Goal: Use online tool/utility: Utilize a website feature to perform a specific function

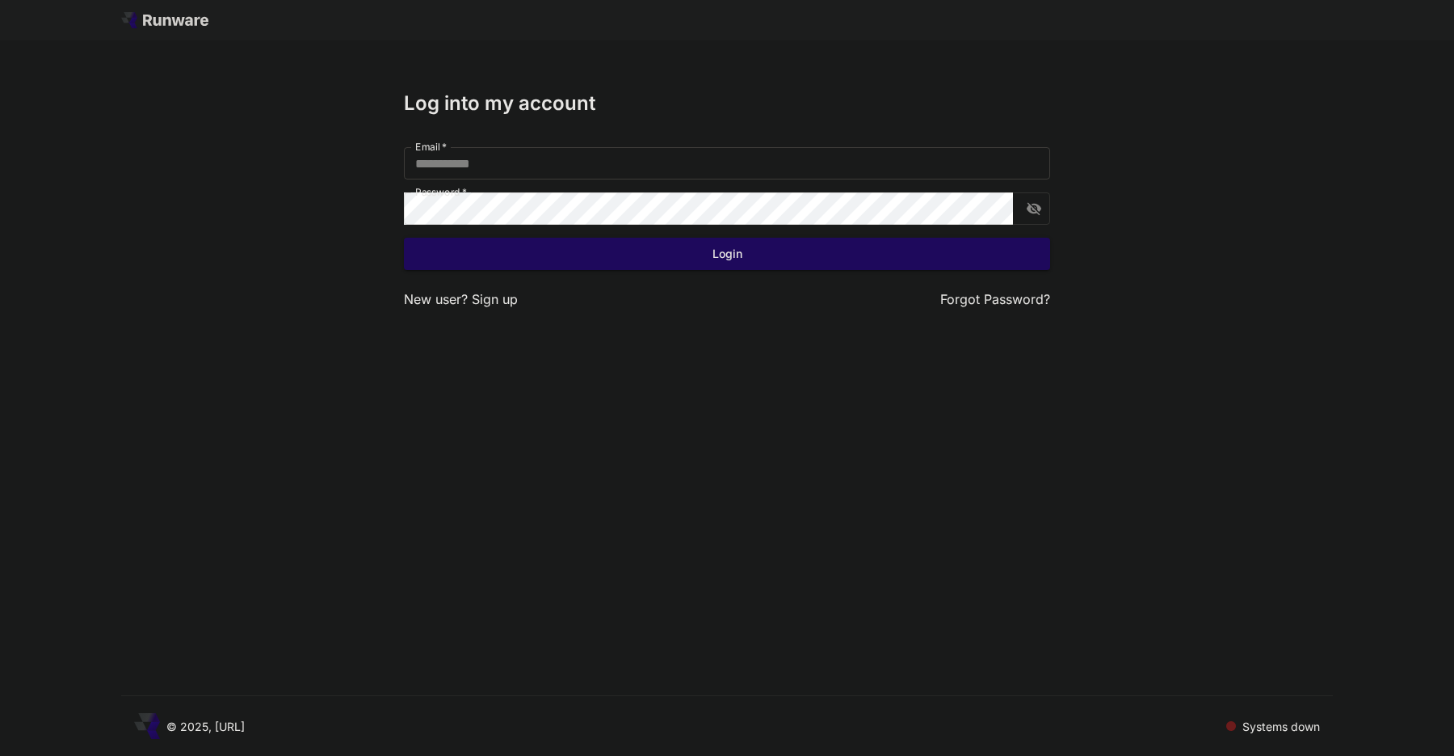
click at [616, 161] on input "Email   *" at bounding box center [727, 163] width 646 height 32
type input "**********"
click button "Login" at bounding box center [727, 254] width 646 height 33
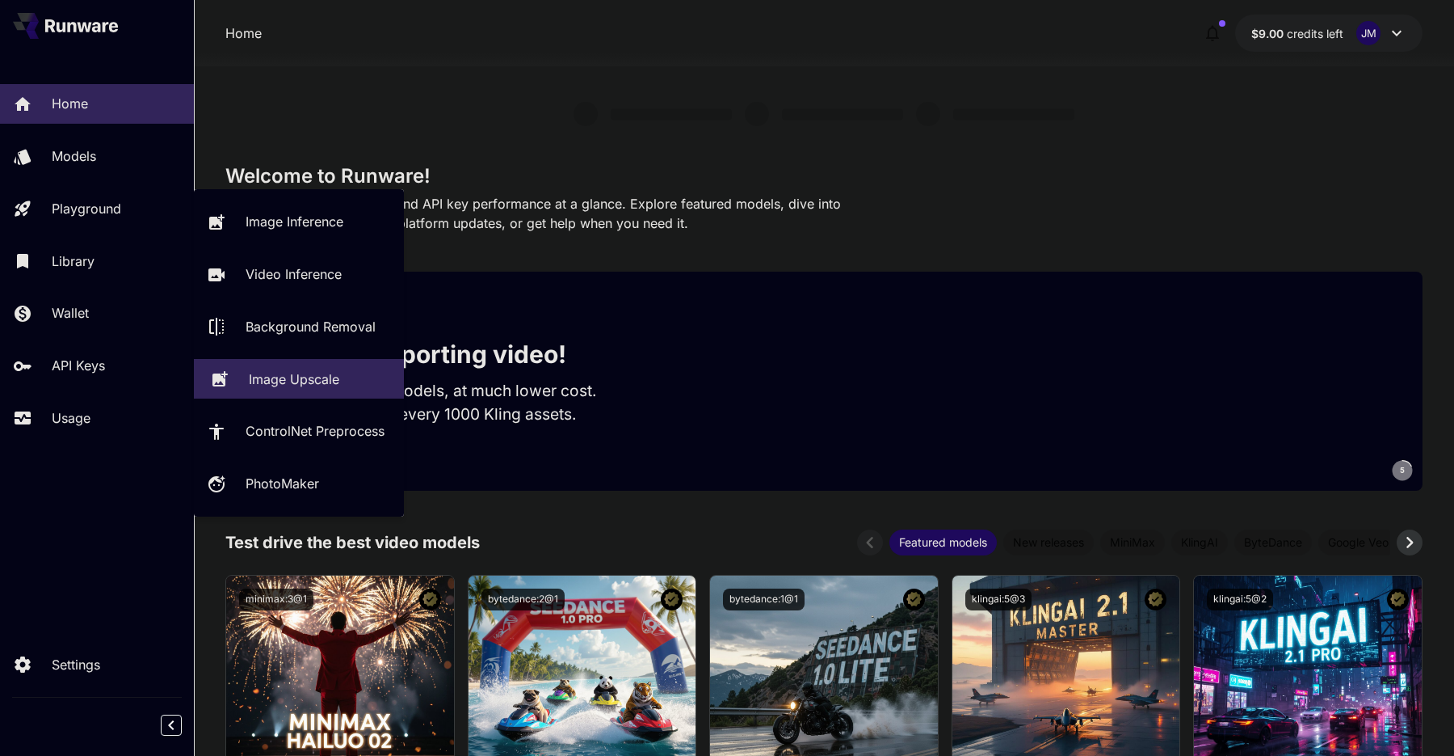
click at [259, 370] on p "Image Upscale" at bounding box center [294, 378] width 91 height 19
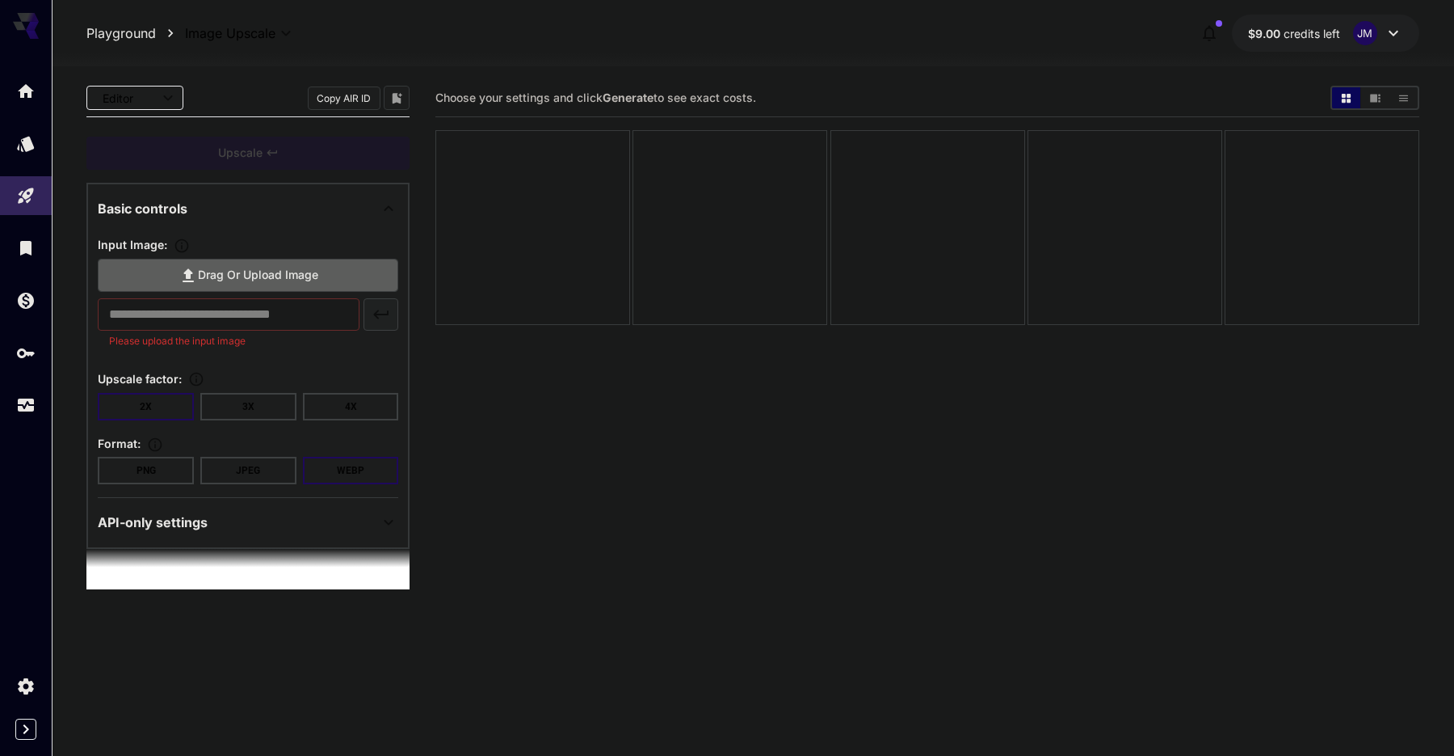
click at [295, 267] on span "Drag or upload image" at bounding box center [258, 275] width 120 height 20
click at [0, 0] on input "Drag or upload image" at bounding box center [0, 0] width 0 height 0
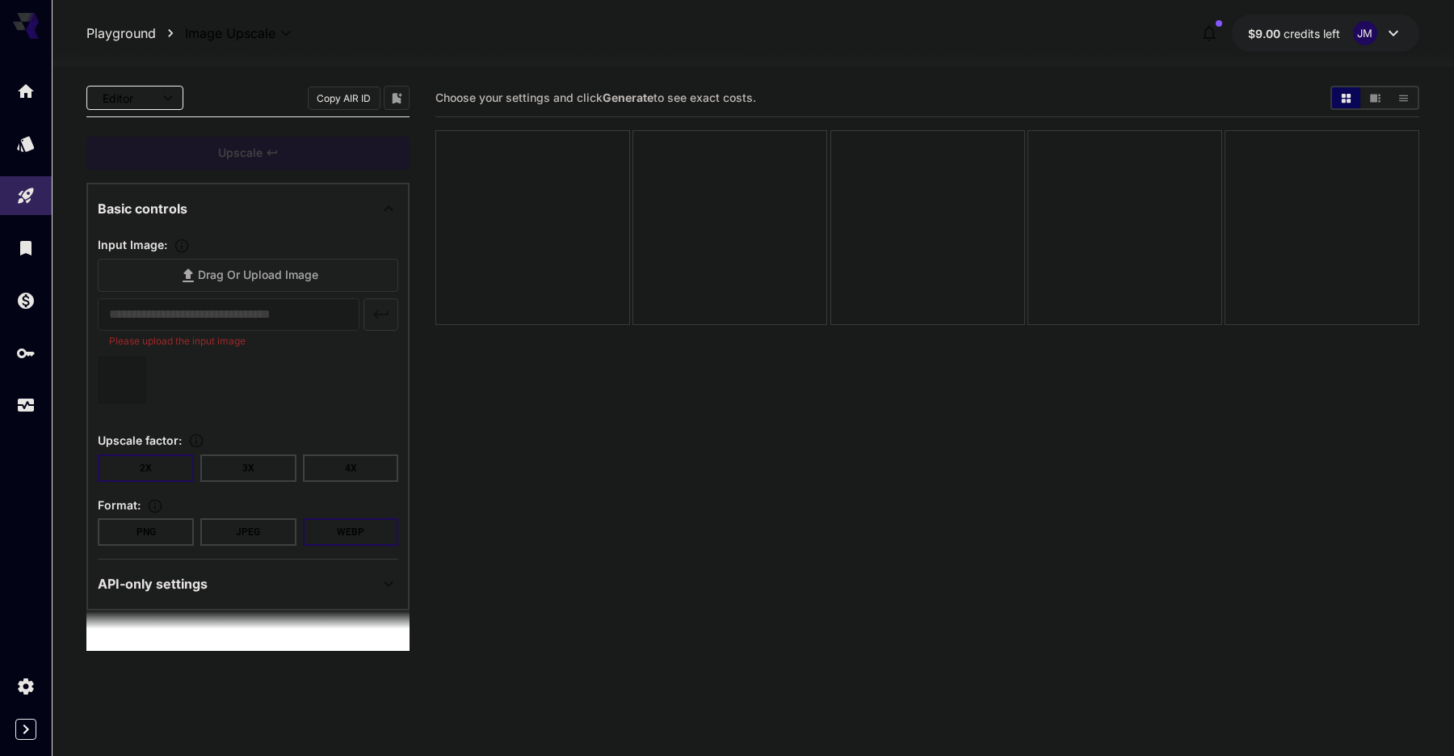
type input "**********"
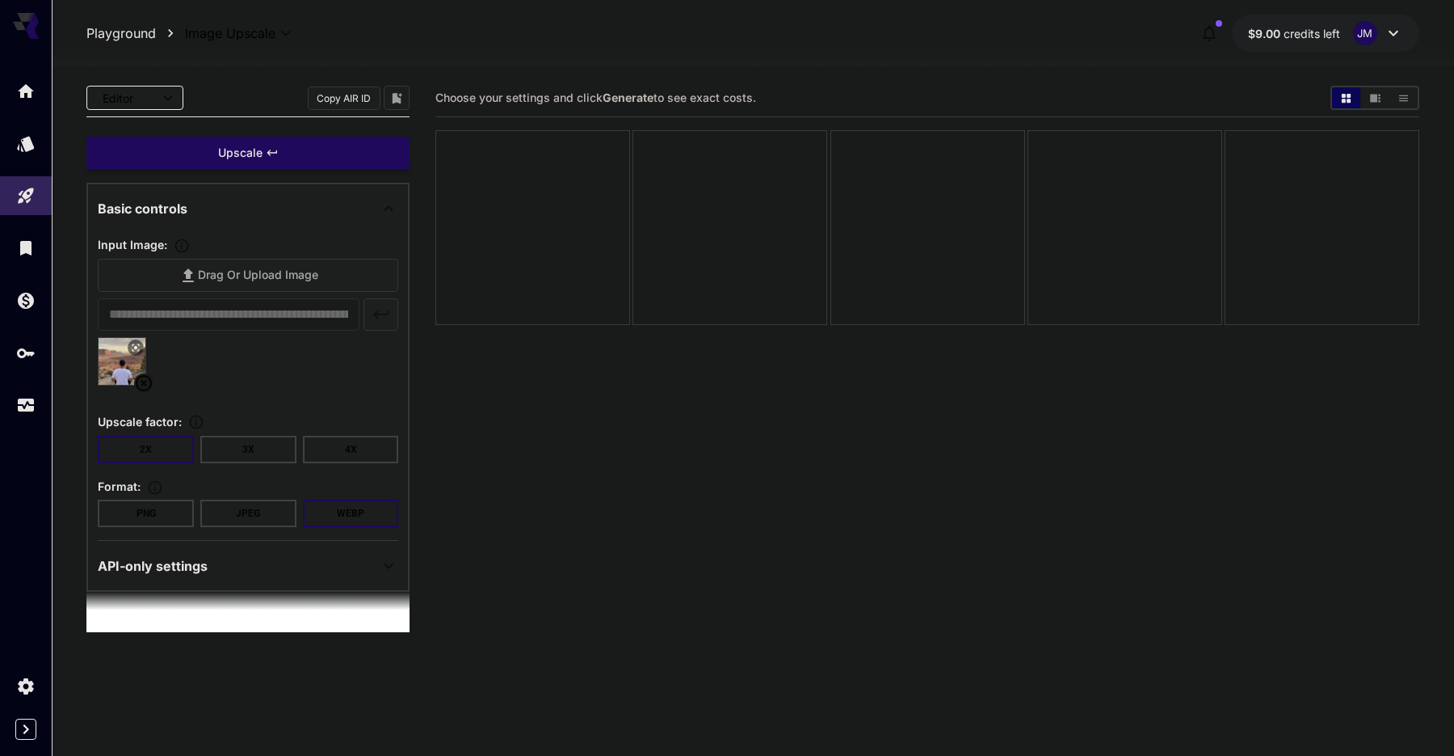
click at [333, 468] on div "**********" at bounding box center [248, 380] width 301 height 293
click at [337, 445] on button "4X" at bounding box center [351, 449] width 96 height 27
click at [115, 507] on button "PNG" at bounding box center [146, 512] width 96 height 27
click at [297, 154] on div "Upscale" at bounding box center [247, 153] width 323 height 33
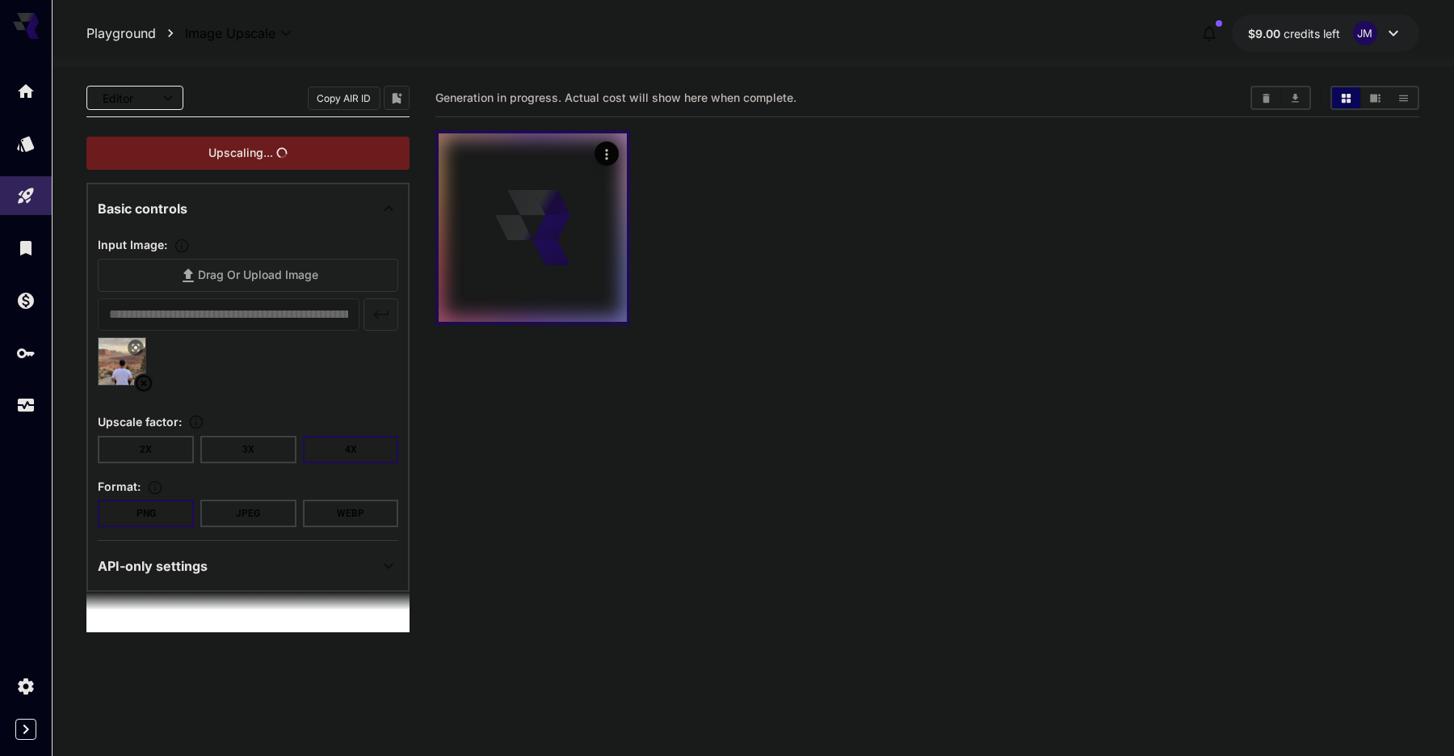
click at [453, 254] on div at bounding box center [533, 227] width 188 height 188
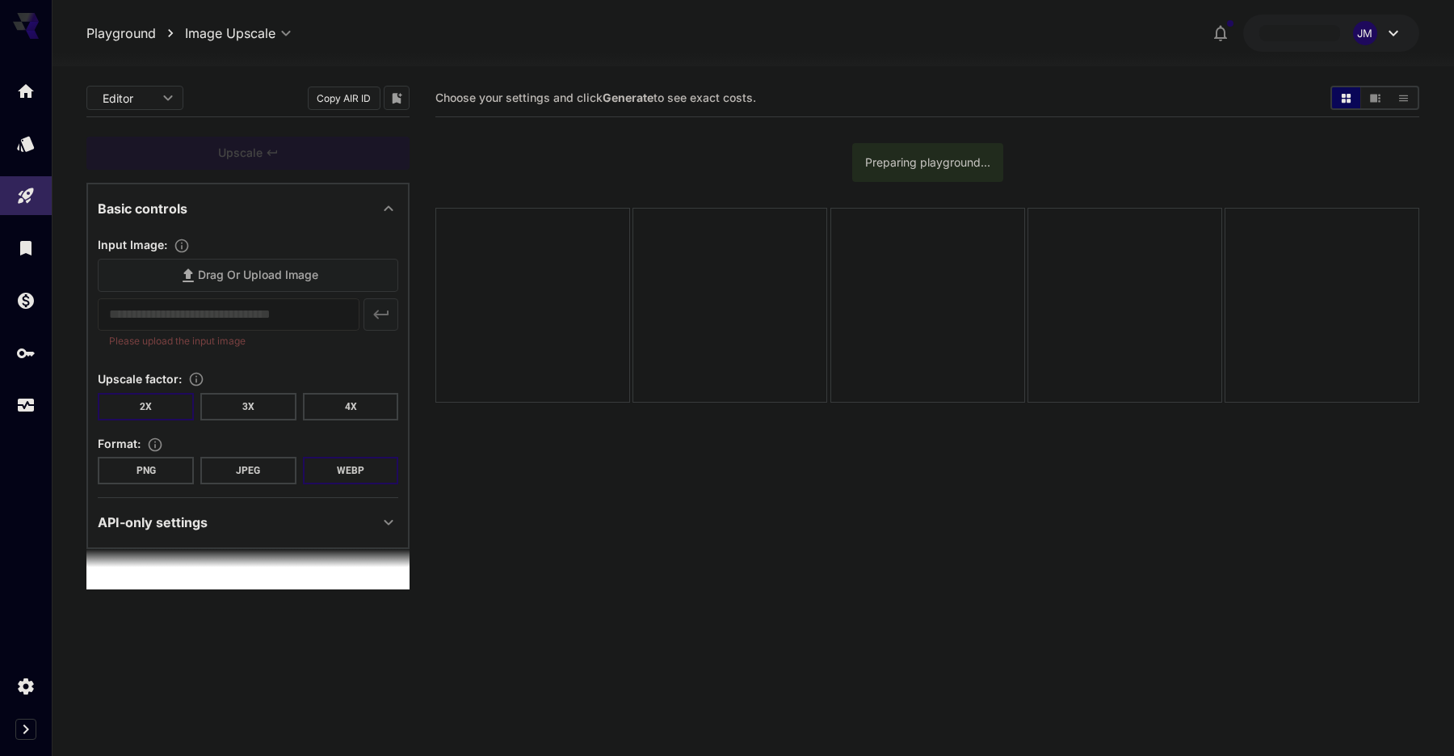
click at [158, 467] on button "PNG" at bounding box center [146, 470] width 96 height 27
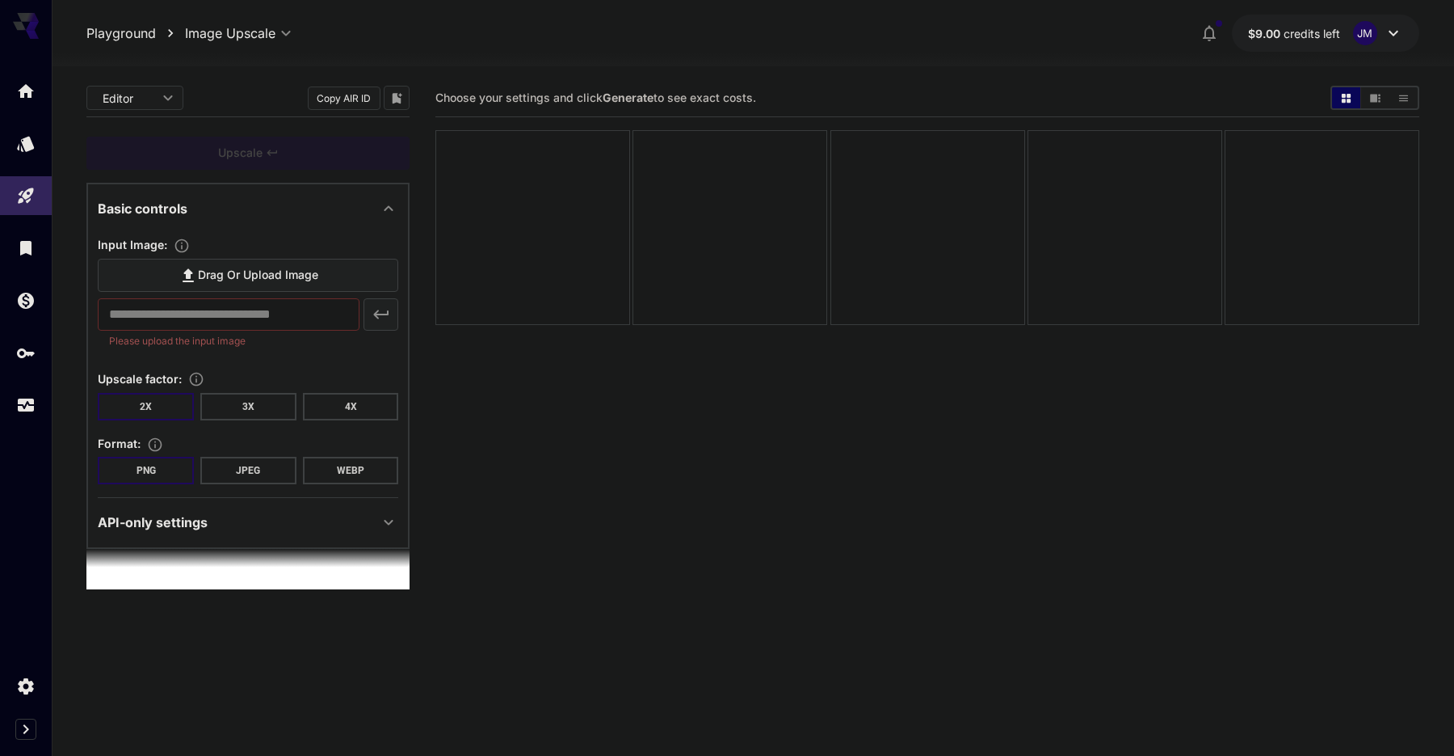
click at [217, 280] on span "Drag or upload image" at bounding box center [258, 275] width 120 height 20
click at [0, 0] on input "Drag or upload image" at bounding box center [0, 0] width 0 height 0
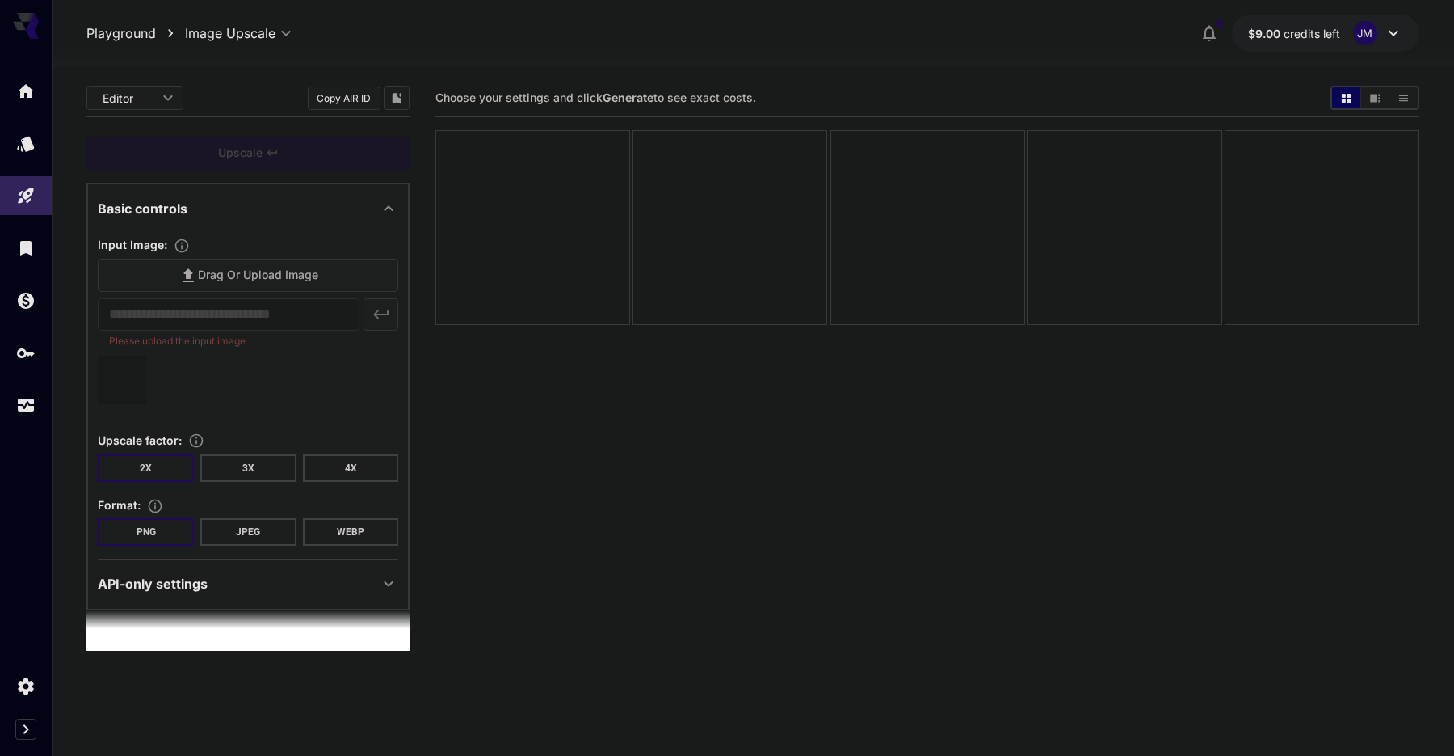
type input "**********"
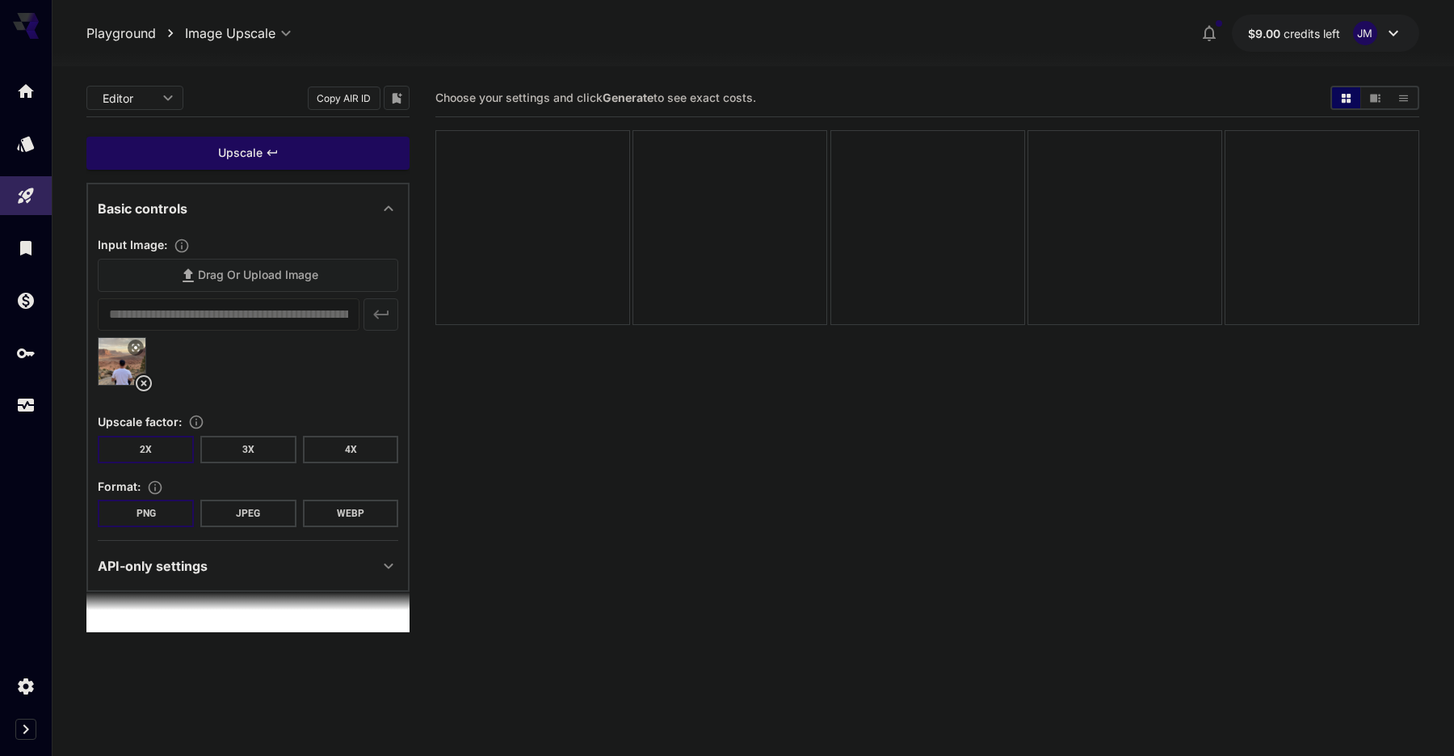
click at [311, 149] on div "Upscale" at bounding box center [247, 153] width 323 height 33
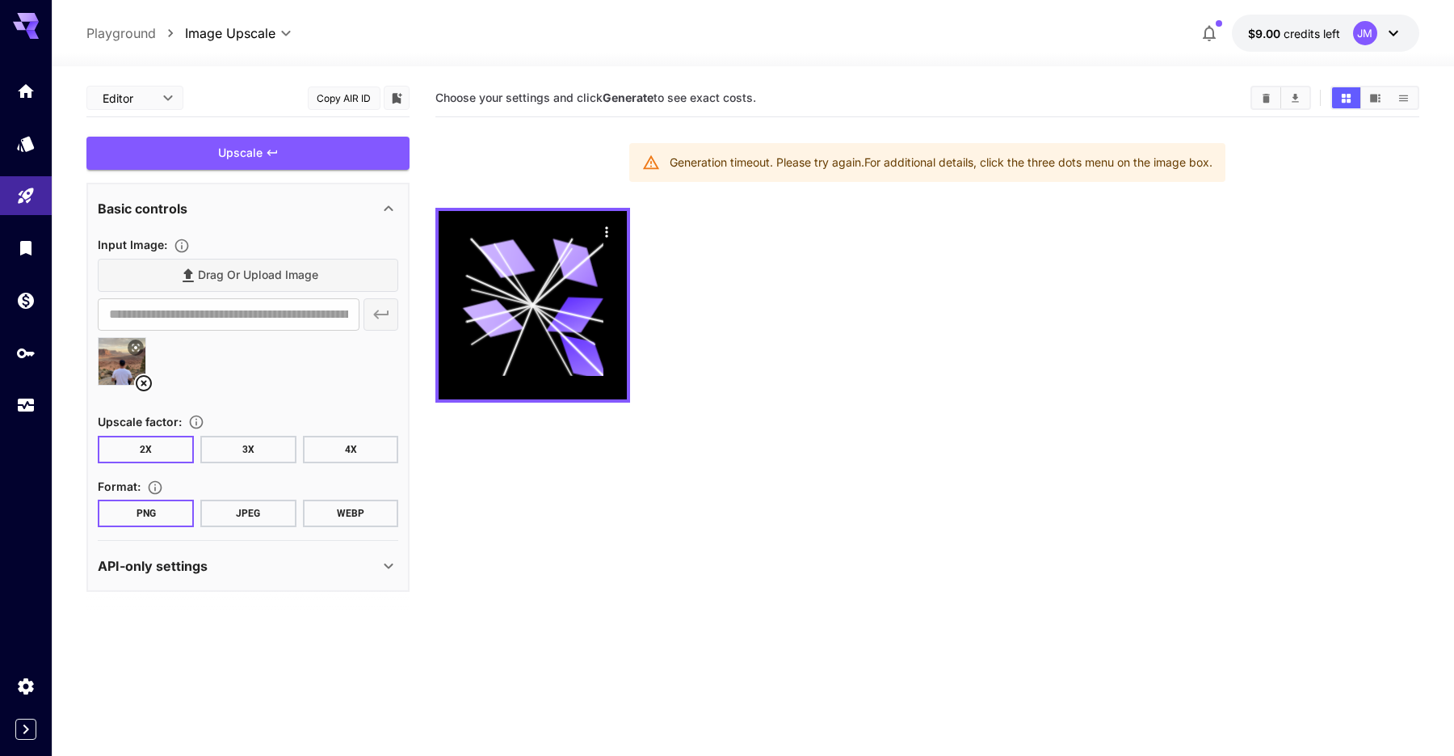
click at [333, 445] on button "4X" at bounding box center [351, 449] width 96 height 27
click at [329, 152] on div "Upscale" at bounding box center [247, 153] width 323 height 33
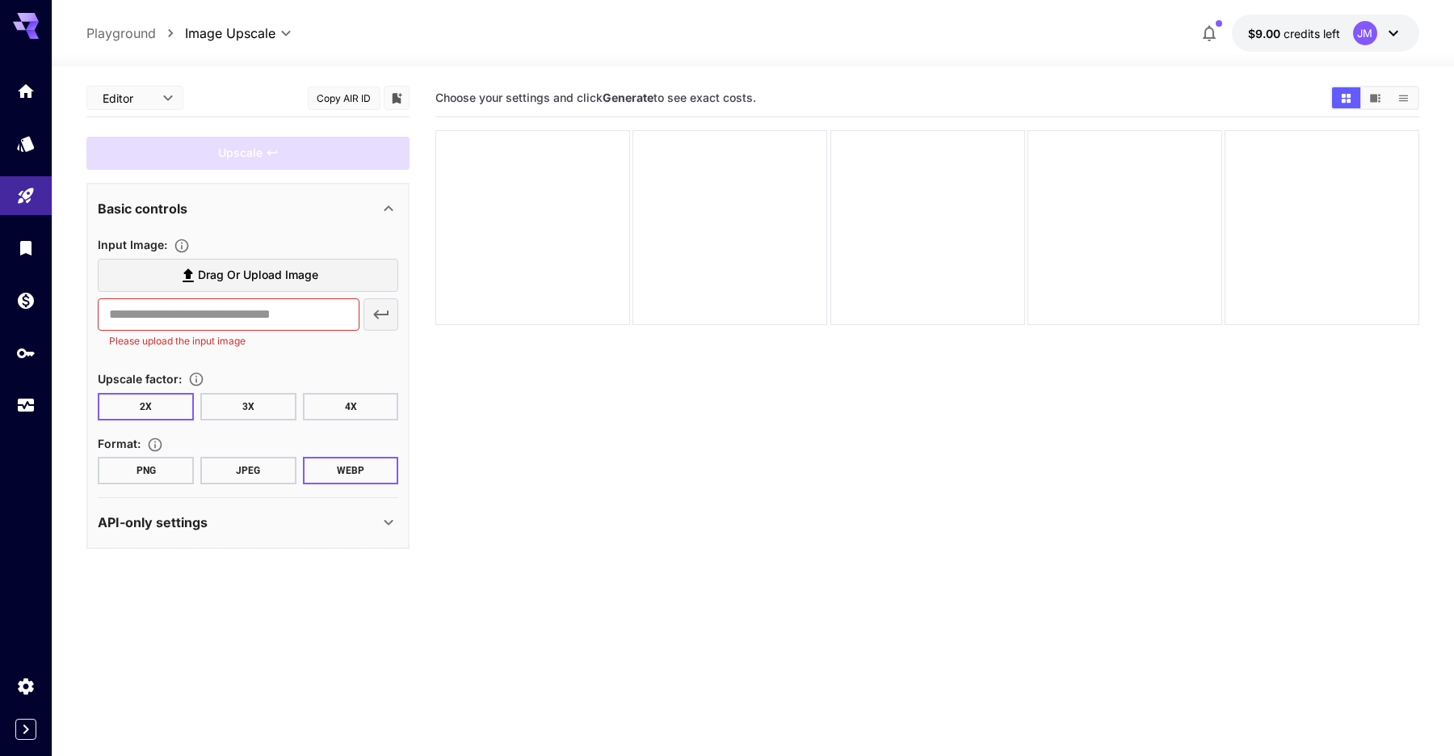
click at [221, 276] on span "Drag or upload image" at bounding box center [258, 275] width 120 height 20
click at [0, 0] on input "Drag or upload image" at bounding box center [0, 0] width 0 height 0
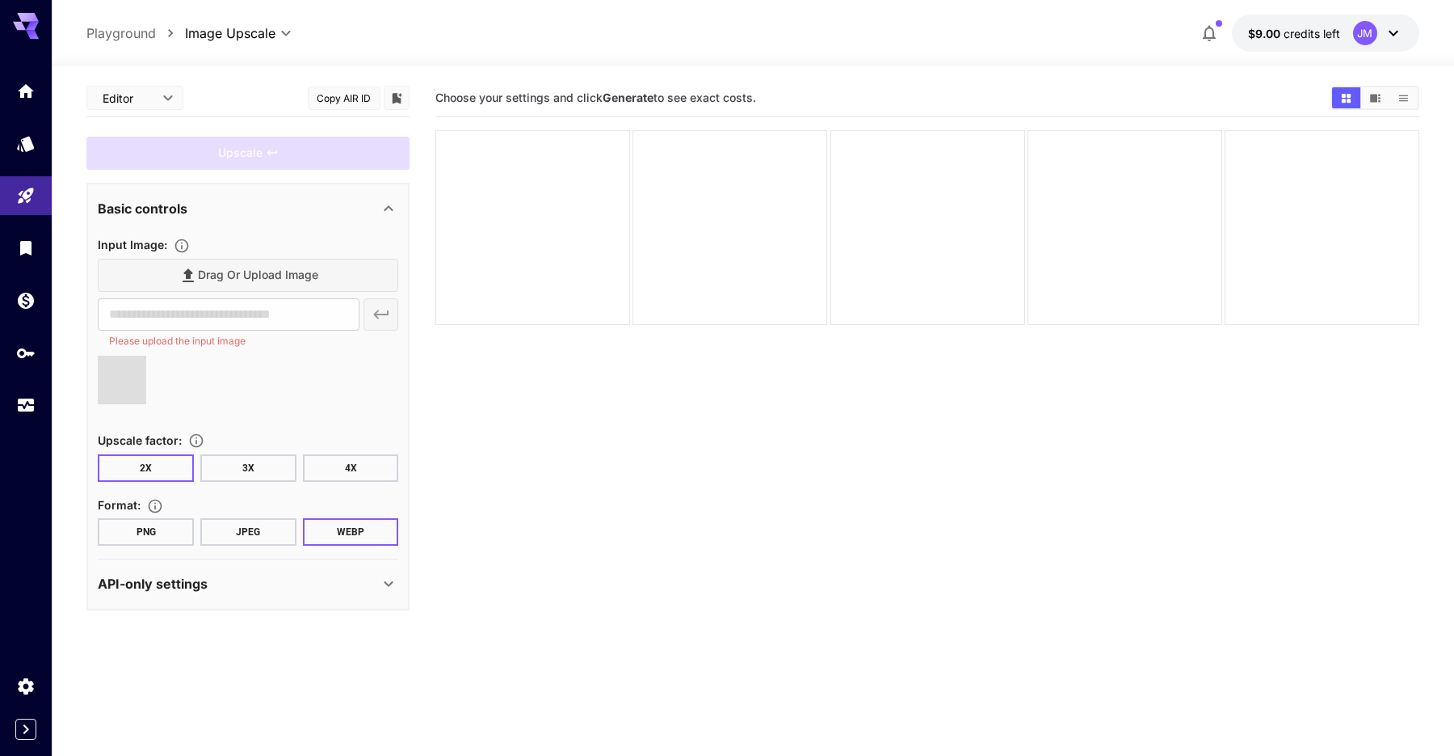
type input "**********"
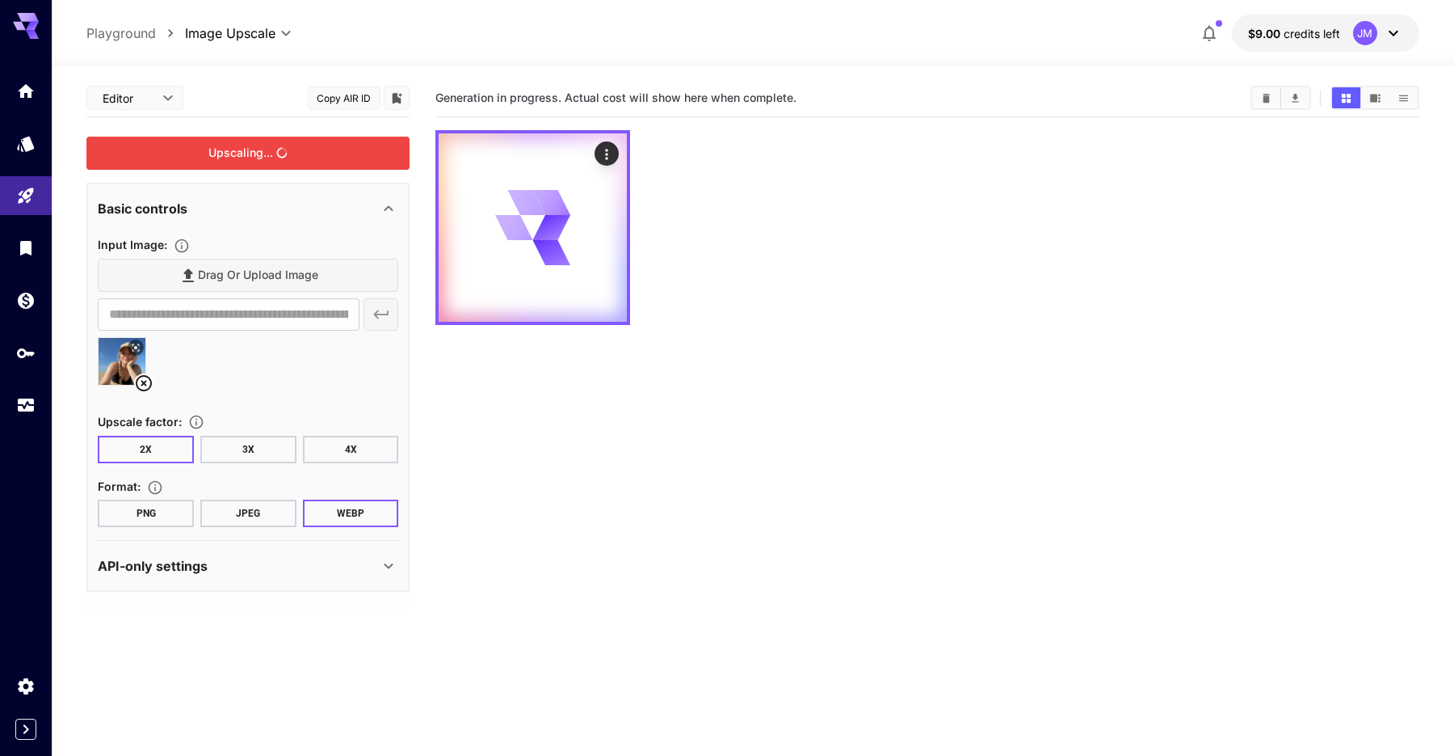
click at [243, 155] on div "Upscaling..." at bounding box center [247, 153] width 323 height 33
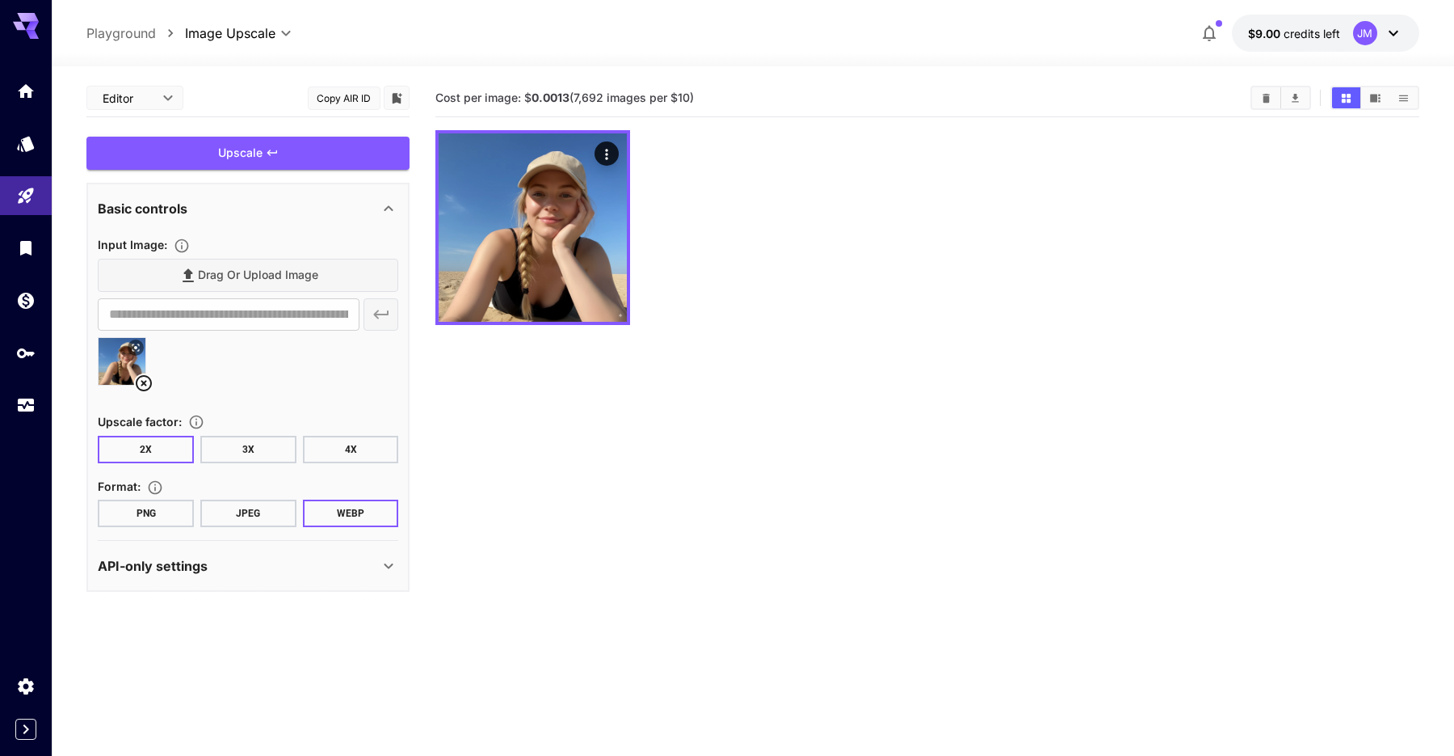
click at [140, 377] on icon at bounding box center [143, 382] width 19 height 19
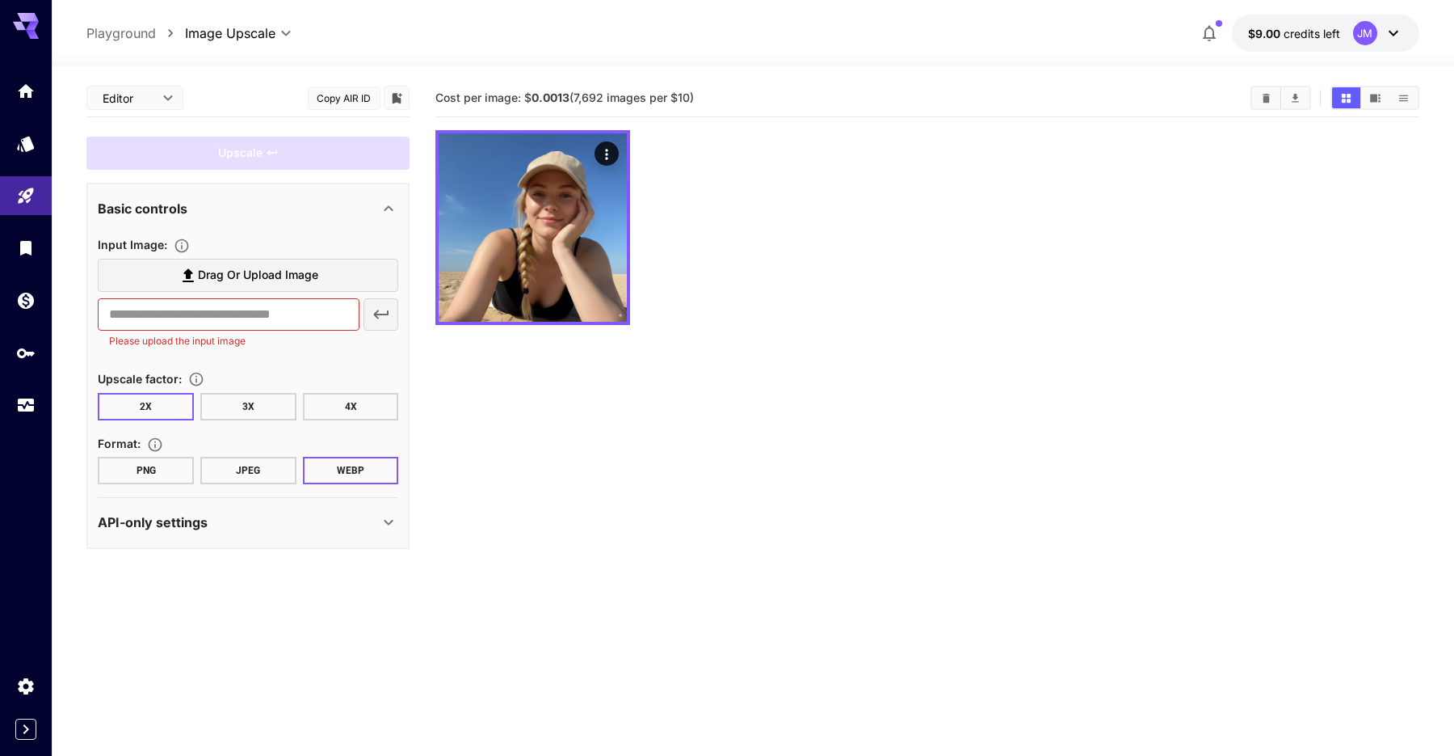
click at [192, 288] on label "Drag or upload image" at bounding box center [248, 275] width 301 height 33
click at [0, 0] on input "Drag or upload image" at bounding box center [0, 0] width 0 height 0
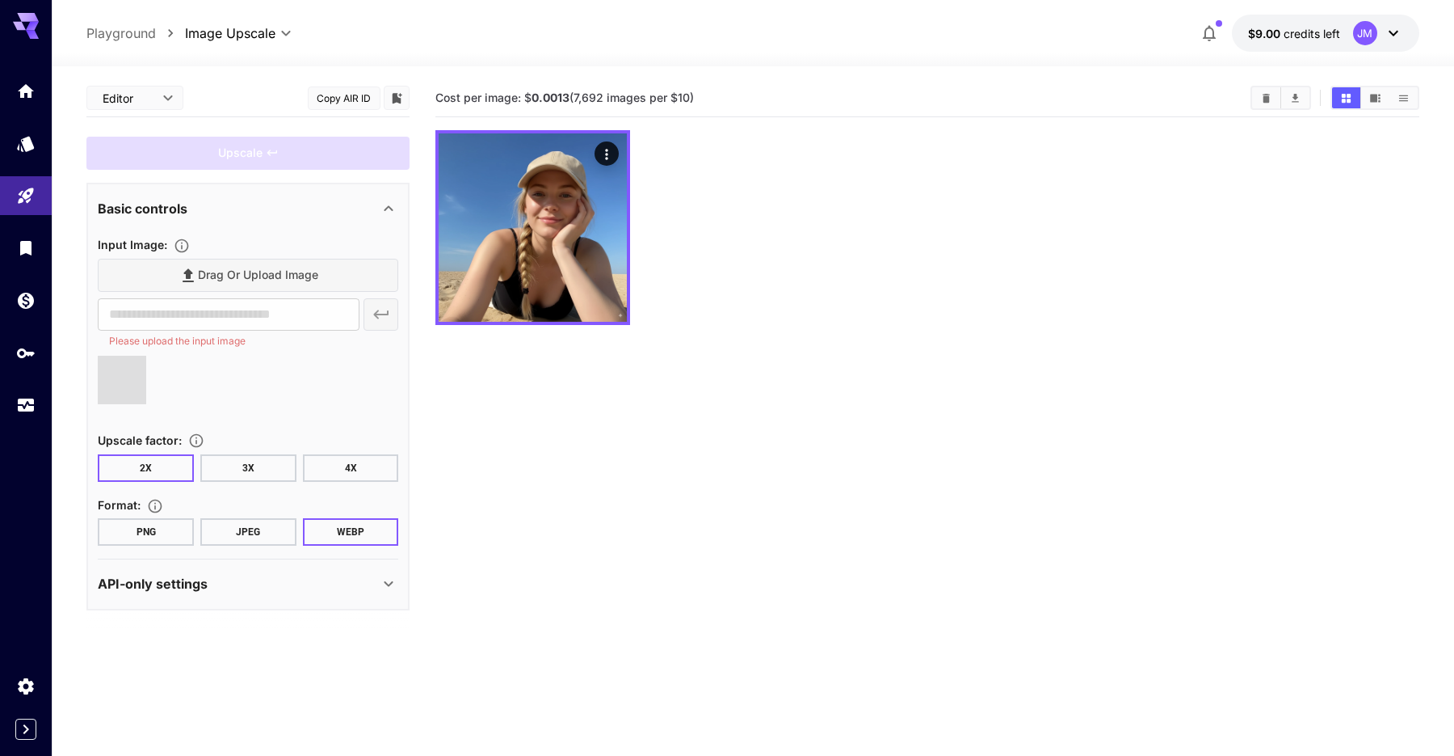
type input "**********"
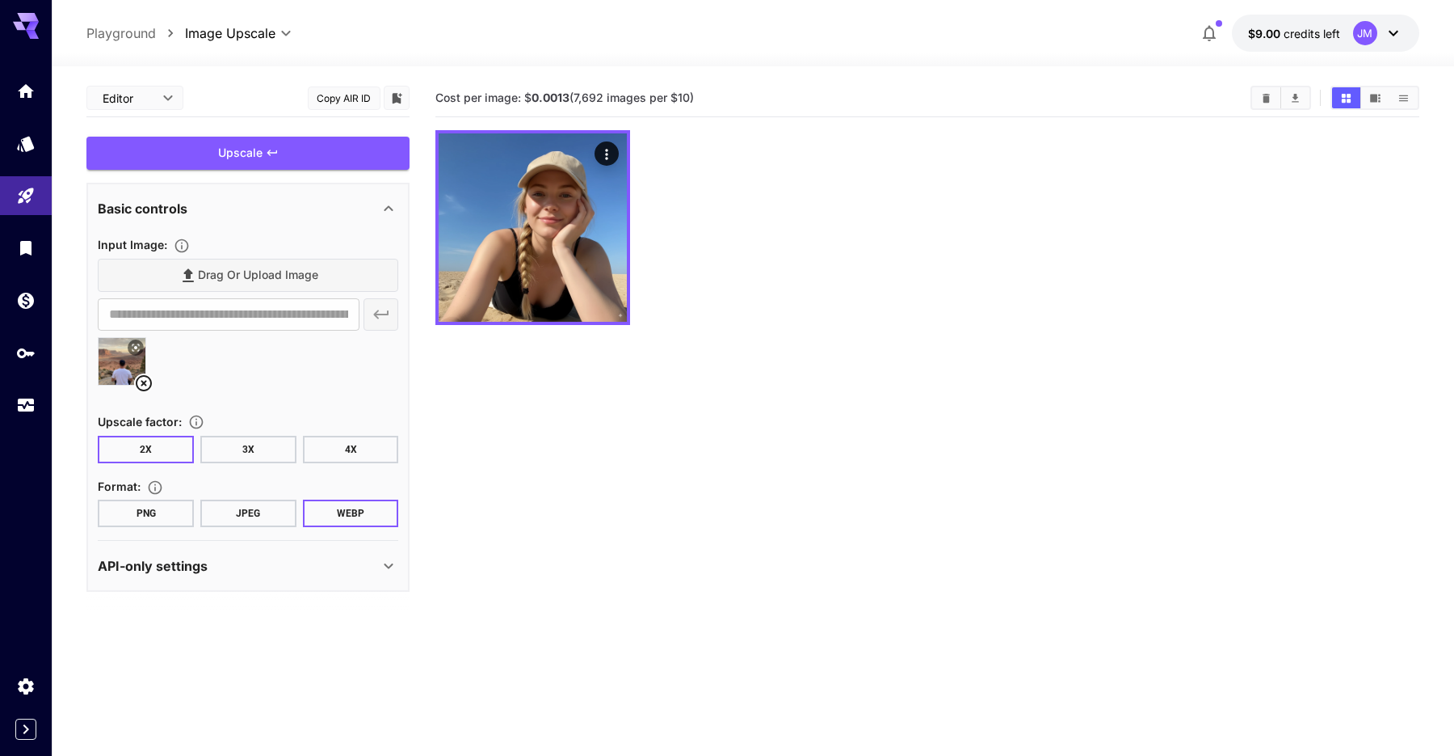
click at [260, 158] on div "Upscale" at bounding box center [247, 153] width 323 height 33
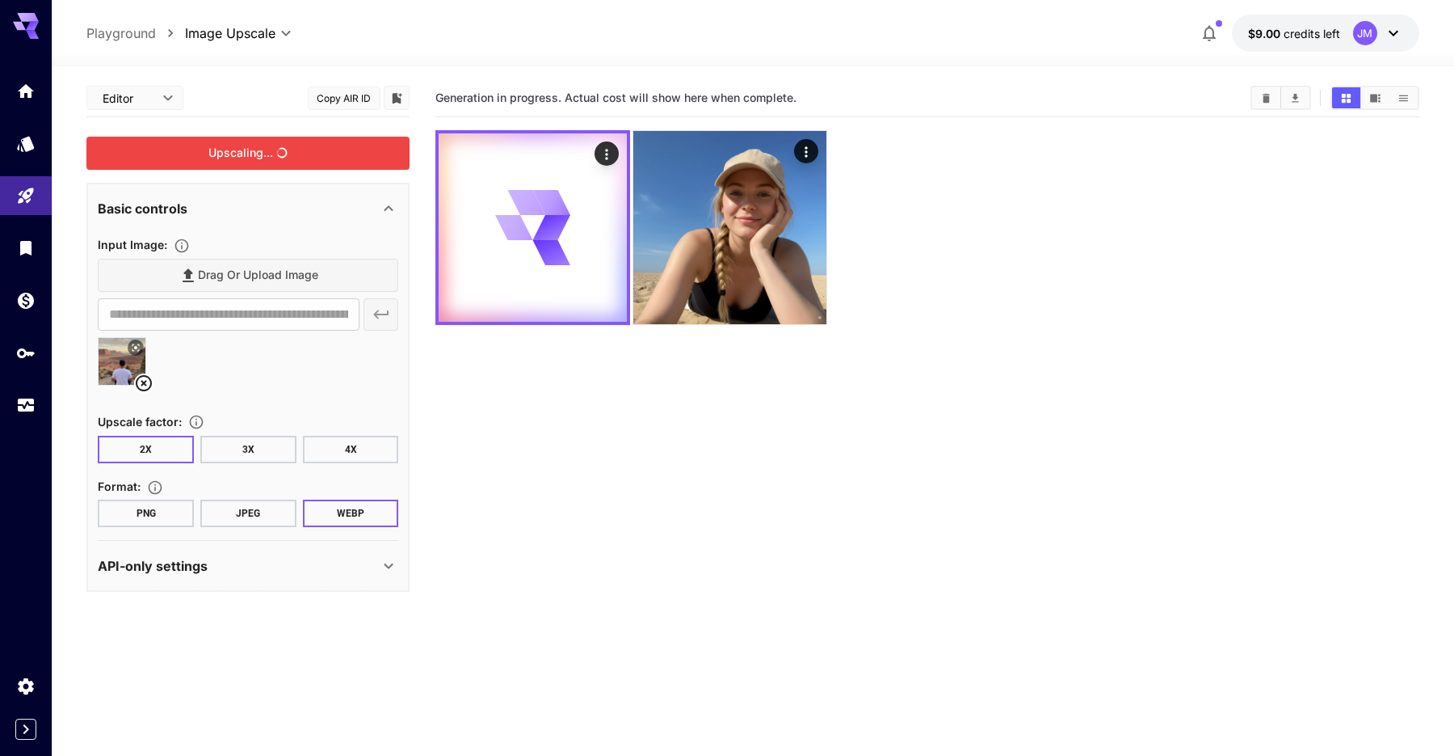
click at [365, 453] on button "4X" at bounding box center [351, 449] width 96 height 27
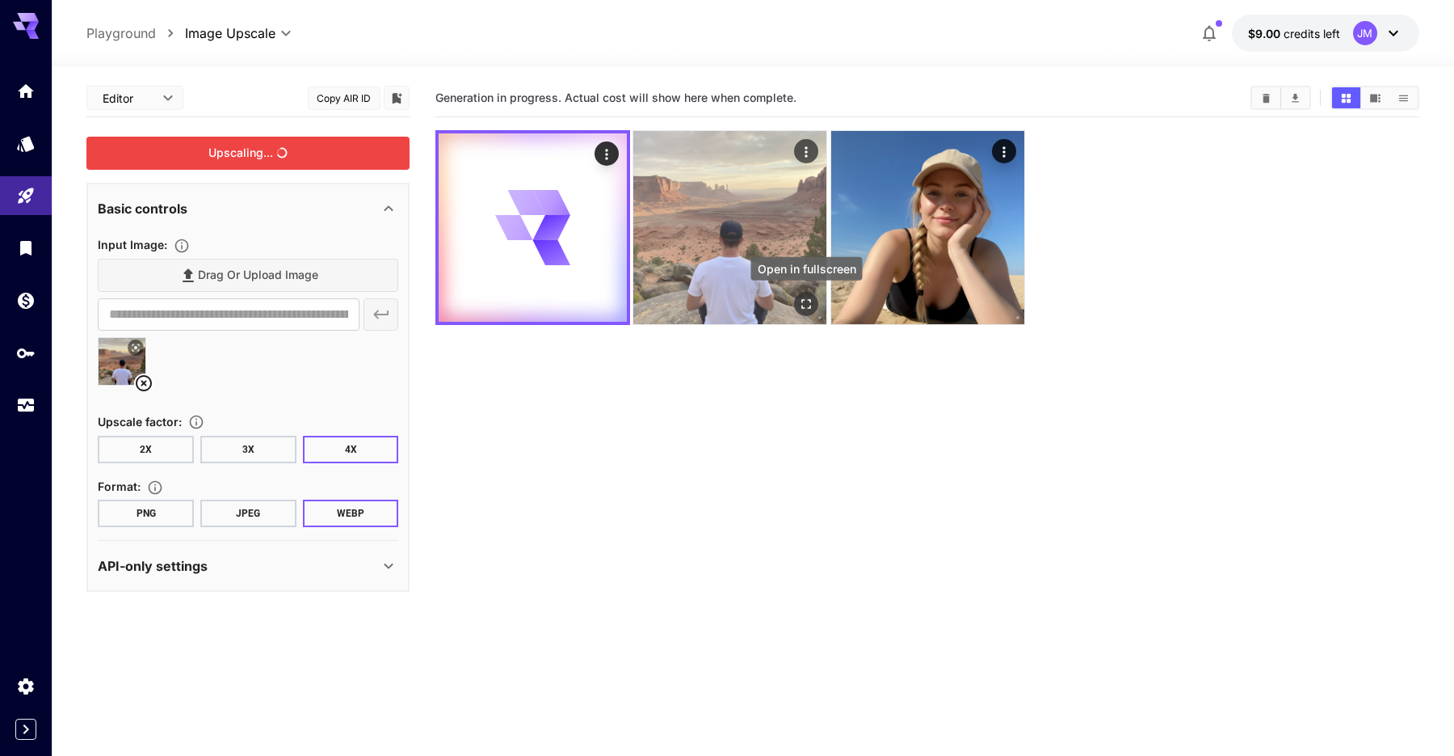
click at [805, 307] on icon "Open in fullscreen" at bounding box center [807, 304] width 10 height 10
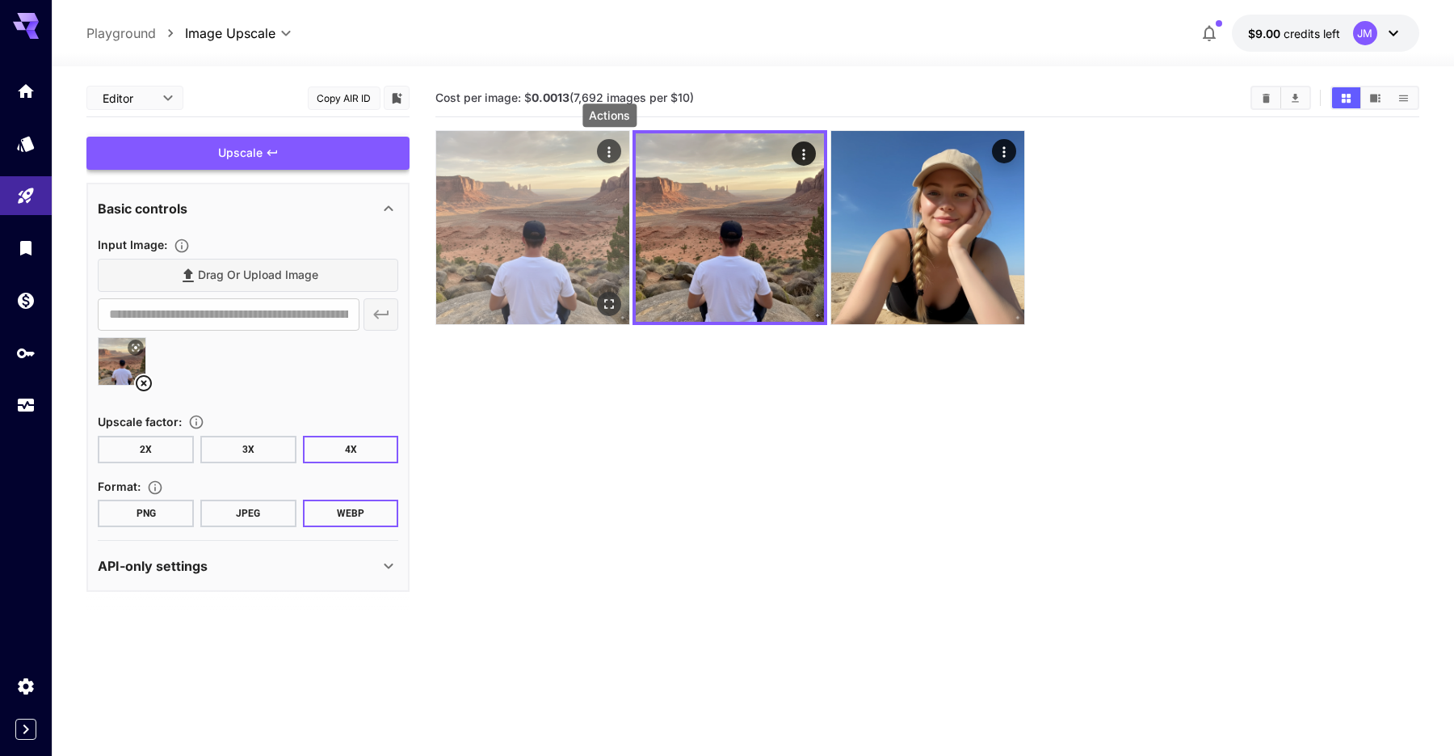
click at [614, 144] on icon "Actions" at bounding box center [609, 152] width 16 height 16
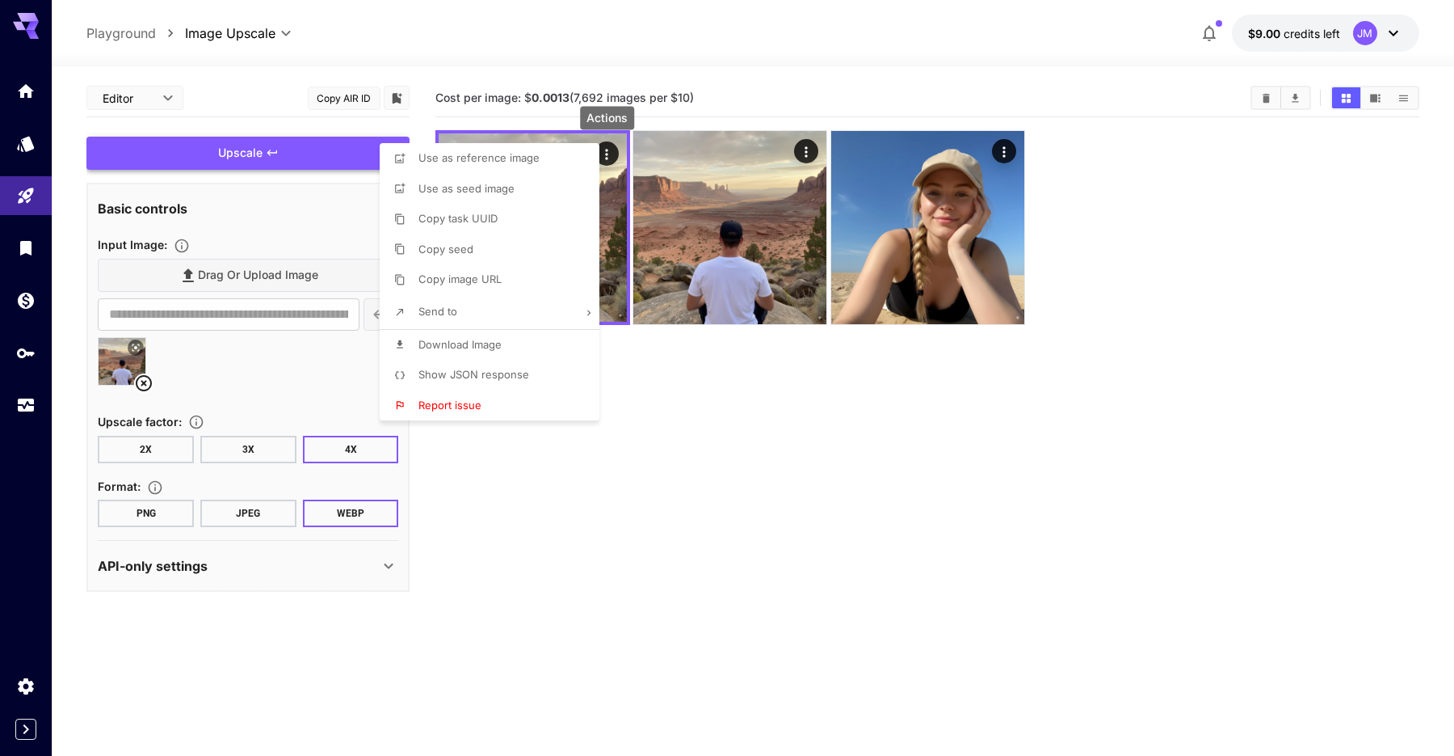
click at [503, 339] on li "Download Image" at bounding box center [494, 345] width 229 height 31
click at [640, 379] on div at bounding box center [727, 378] width 1454 height 756
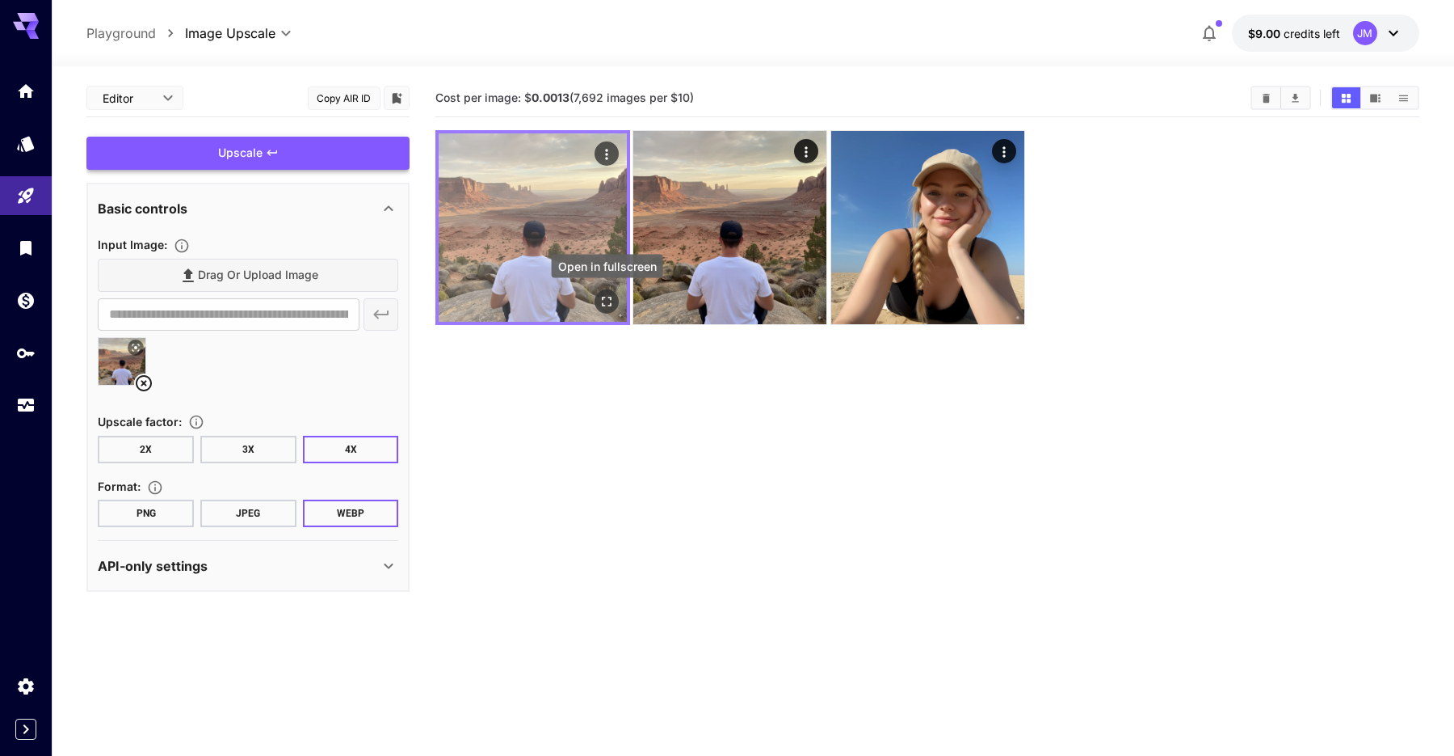
click at [610, 300] on icon "Open in fullscreen" at bounding box center [607, 301] width 16 height 16
click at [602, 161] on icon "Actions" at bounding box center [607, 154] width 16 height 16
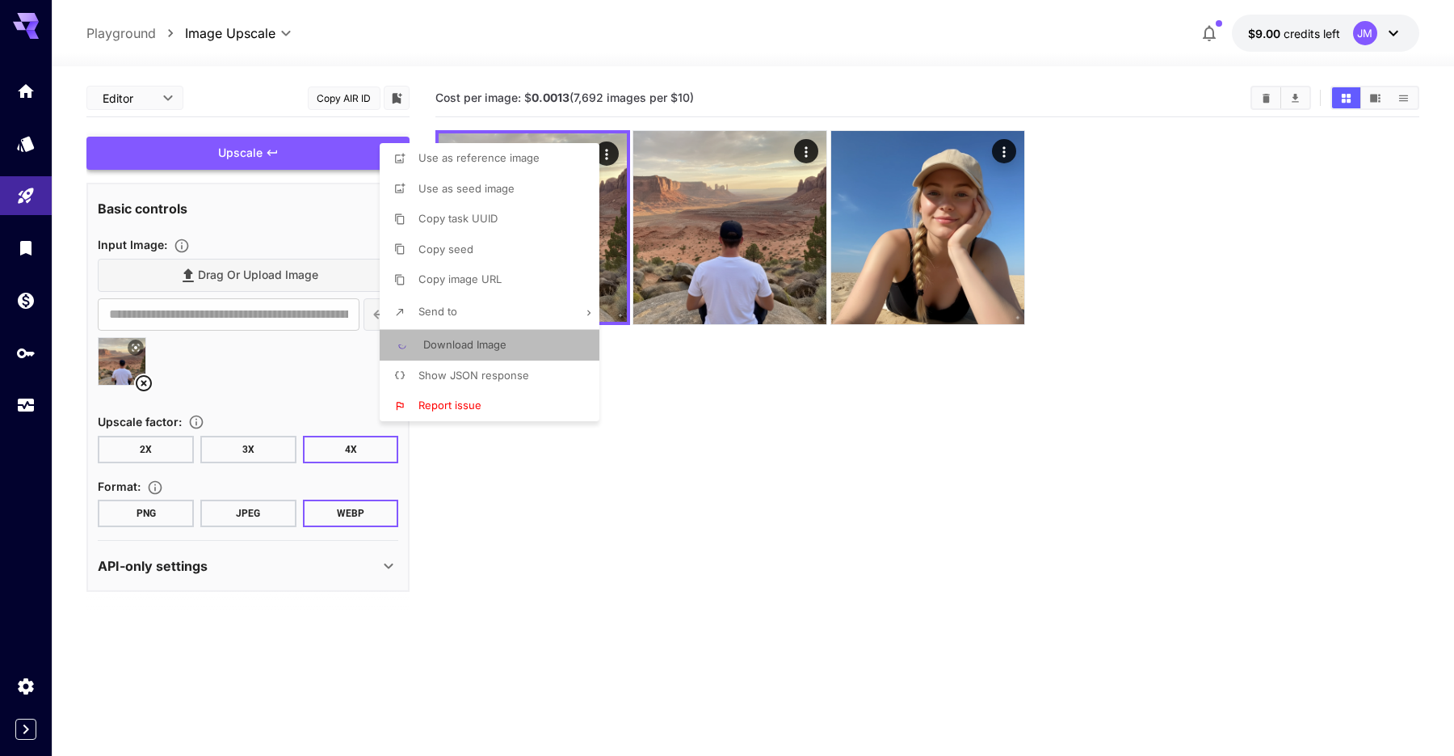
click at [486, 351] on p "Download Image" at bounding box center [464, 345] width 83 height 16
click at [737, 469] on div at bounding box center [727, 378] width 1454 height 756
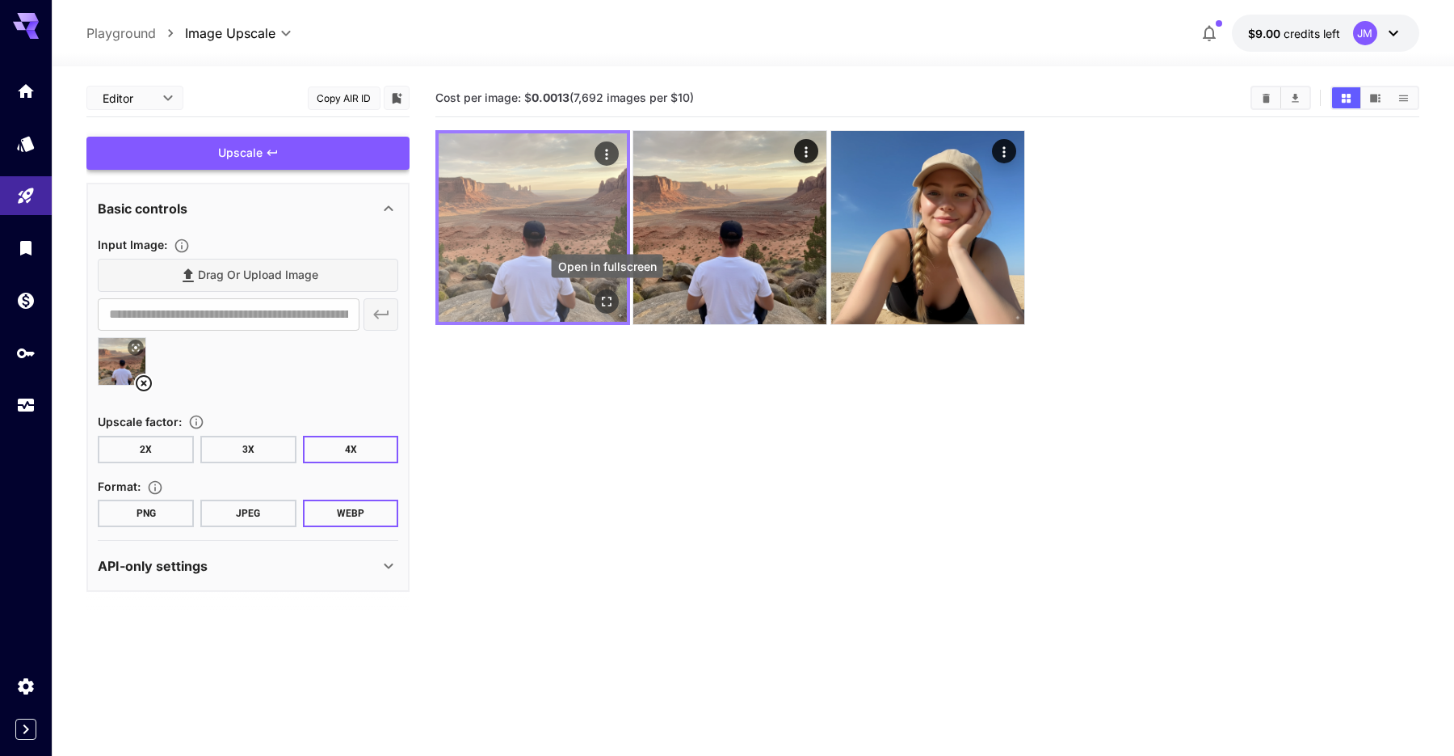
click at [608, 296] on icon "Open in fullscreen" at bounding box center [607, 301] width 16 height 16
